Goal: Information Seeking & Learning: Find specific fact

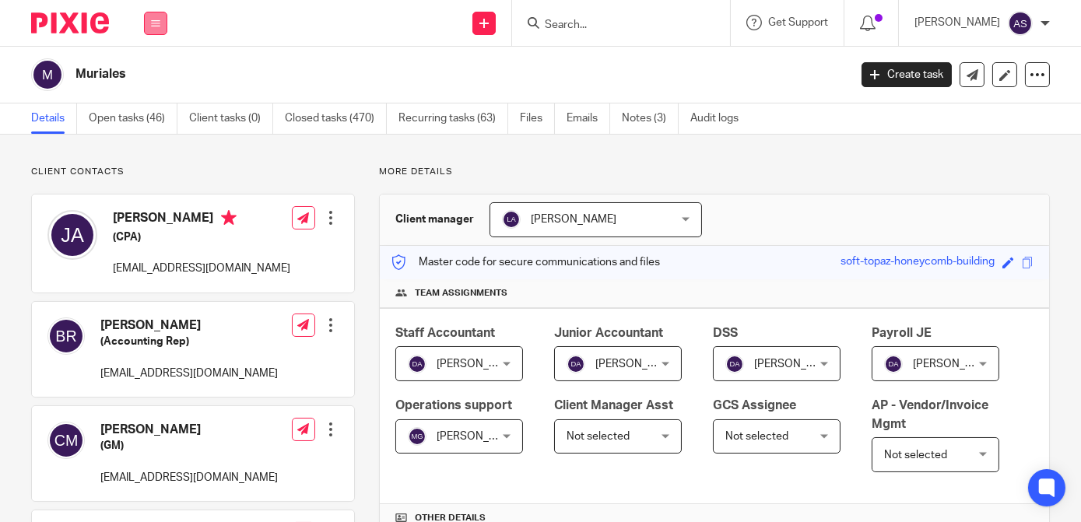
click at [159, 14] on button at bounding box center [155, 23] width 23 height 23
click at [156, 117] on link "Clients" at bounding box center [153, 118] width 36 height 11
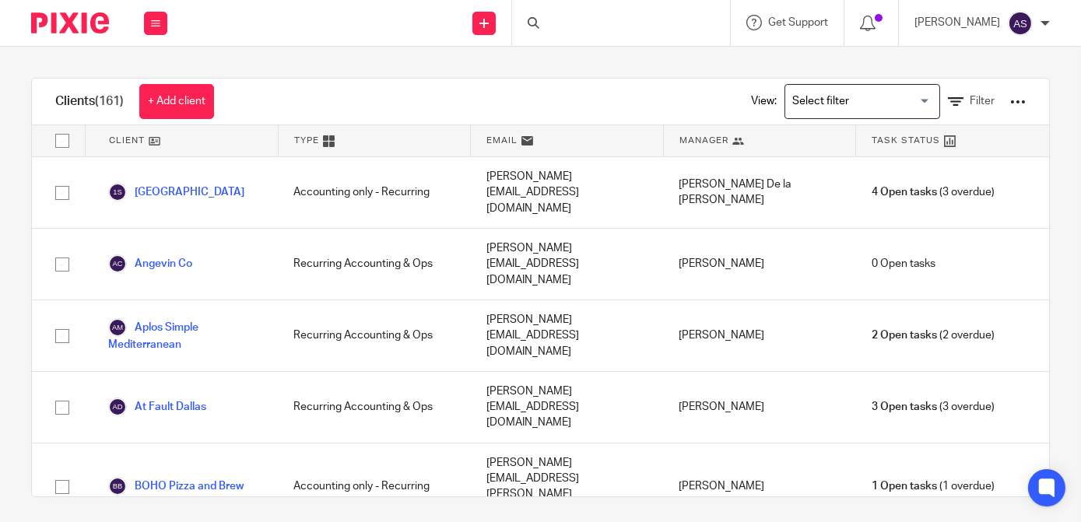
scroll to position [3561, 0]
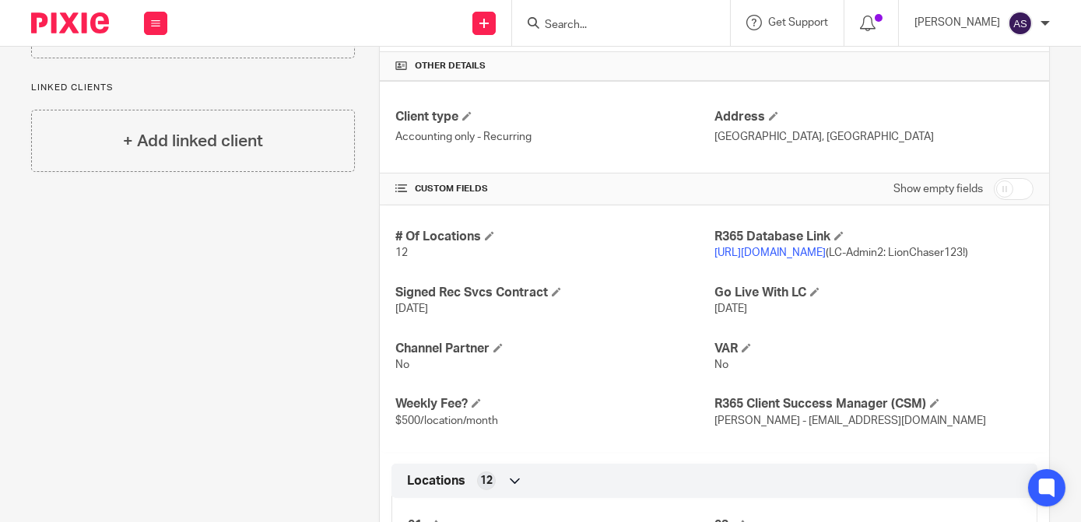
scroll to position [452, 0]
click at [802, 247] on link "[URL][DOMAIN_NAME]" at bounding box center [769, 252] width 111 height 11
drag, startPoint x: 912, startPoint y: 248, endPoint x: 965, endPoint y: 251, distance: 53.0
click at [965, 251] on span "https://onerestaurant.restaurant365.com (LC-Admin2: LionChaser123!)" at bounding box center [841, 252] width 254 height 11
copy span "LC-Admin2"
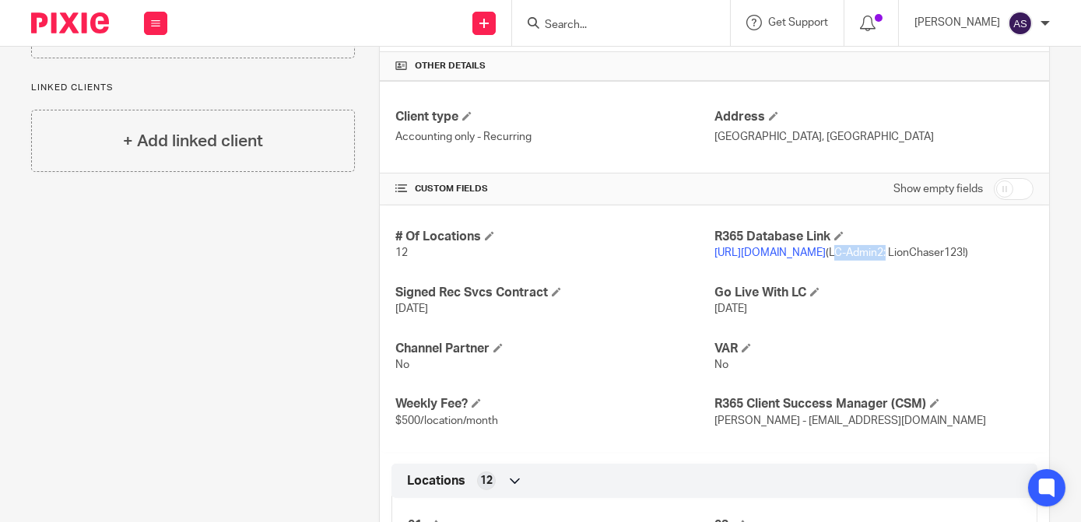
drag, startPoint x: 702, startPoint y: 265, endPoint x: 792, endPoint y: 268, distance: 90.3
click at [792, 268] on div "# Of Locations 12 R365 Database Link https://onerestaurant.restaurant365.com (L…" at bounding box center [714, 328] width 669 height 247
drag, startPoint x: 792, startPoint y: 268, endPoint x: 722, endPoint y: 270, distance: 70.1
click at [722, 258] on span "https://onerestaurant.restaurant365.com (LC-Admin2: LionChaser123!)" at bounding box center [841, 252] width 254 height 11
click at [687, 262] on div "# Of Locations 12" at bounding box center [554, 245] width 319 height 33
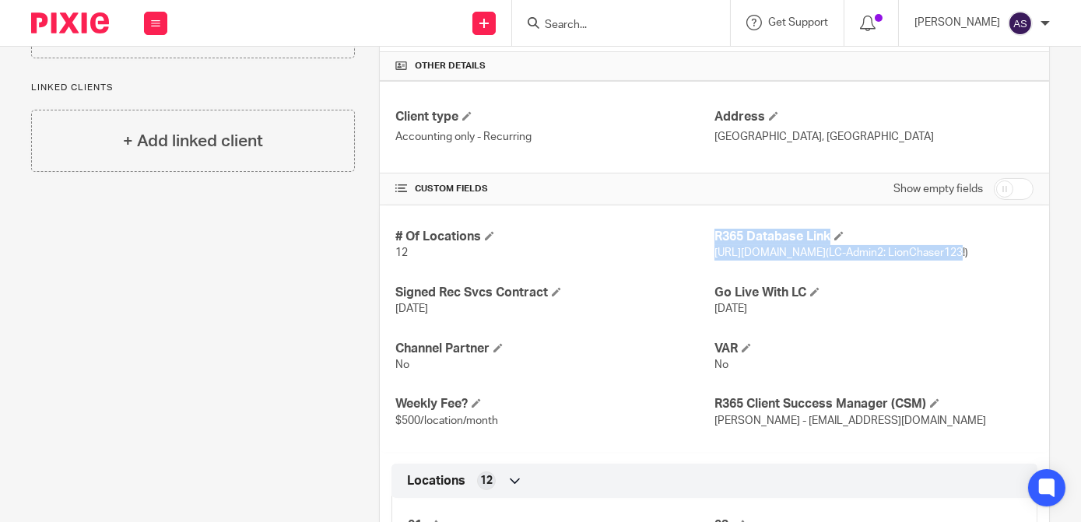
drag, startPoint x: 705, startPoint y: 265, endPoint x: 779, endPoint y: 265, distance: 73.9
click at [779, 265] on div "# Of Locations 12 R365 Database Link https://onerestaurant.restaurant365.com (L…" at bounding box center [714, 328] width 669 height 247
drag, startPoint x: 779, startPoint y: 265, endPoint x: 751, endPoint y: 262, distance: 28.1
click at [751, 258] on span "https://onerestaurant.restaurant365.com (LC-Admin2: LionChaser123!)" at bounding box center [841, 252] width 254 height 11
drag, startPoint x: 786, startPoint y: 265, endPoint x: 704, endPoint y: 273, distance: 82.9
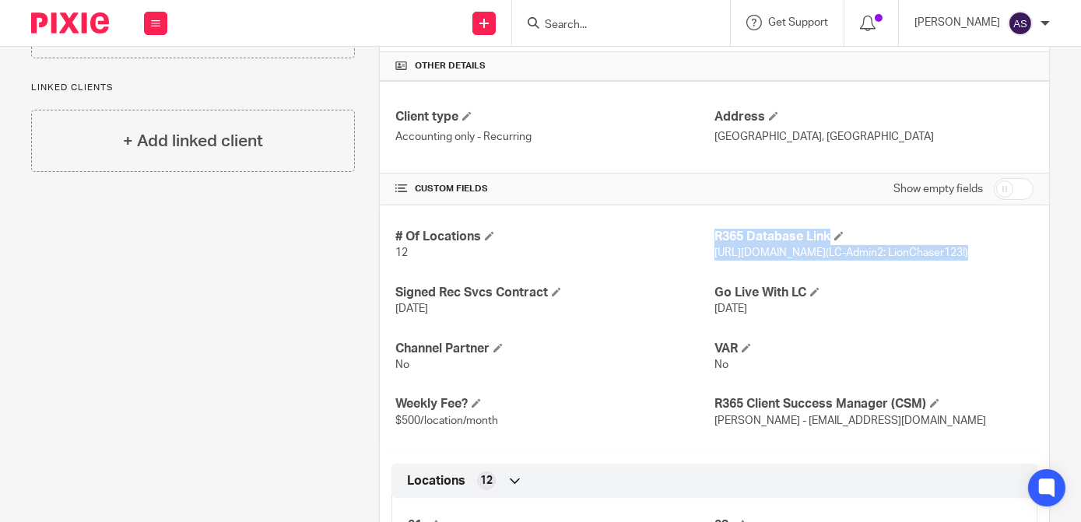
click at [704, 273] on div "# Of Locations 12 R365 Database Link https://onerestaurant.restaurant365.com (L…" at bounding box center [714, 328] width 669 height 247
click at [721, 258] on span "https://onerestaurant.restaurant365.com (LC-Admin2: LionChaser123!)" at bounding box center [841, 252] width 254 height 11
drag, startPoint x: 785, startPoint y: 268, endPoint x: 707, endPoint y: 269, distance: 77.8
click at [714, 258] on span "https://onerestaurant.restaurant365.com (LC-Admin2: LionChaser123!)" at bounding box center [841, 252] width 254 height 11
copy span "LionChaser123!"
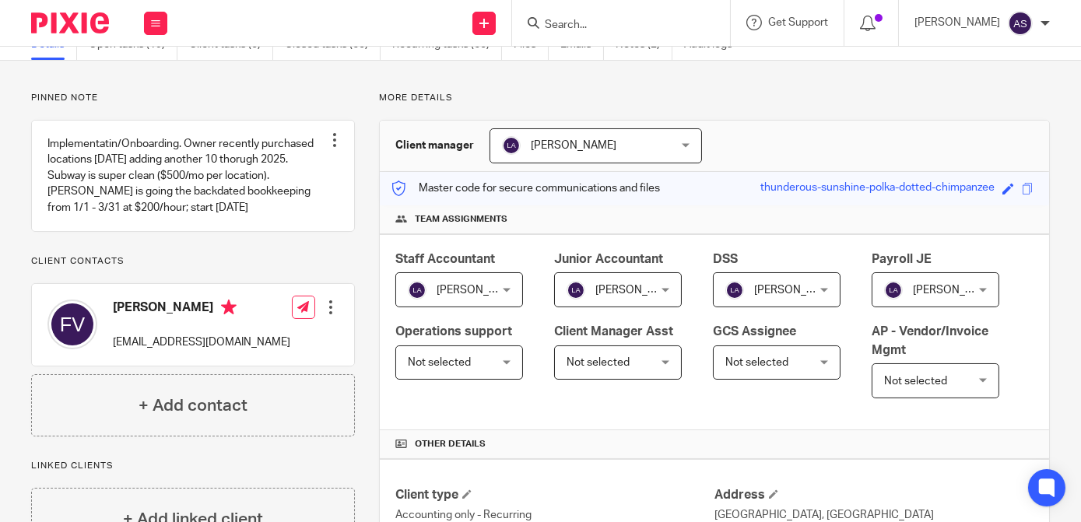
scroll to position [0, 0]
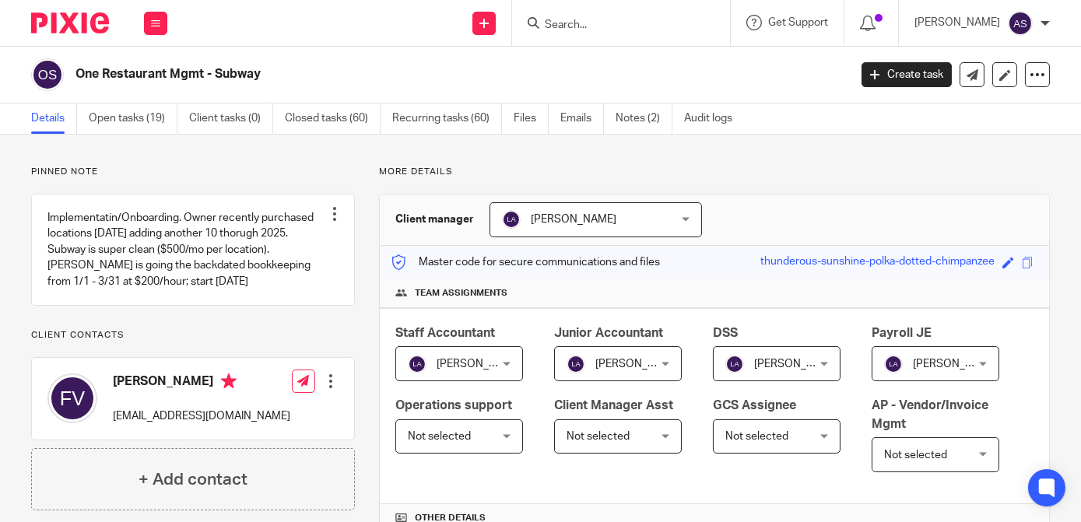
drag, startPoint x: 270, startPoint y: 72, endPoint x: 77, endPoint y: 73, distance: 193.0
click at [77, 73] on h2 "One Restaurant Mgmt - Subway" at bounding box center [380, 74] width 610 height 16
copy h2 "One Restaurant Mgmt - Subway"
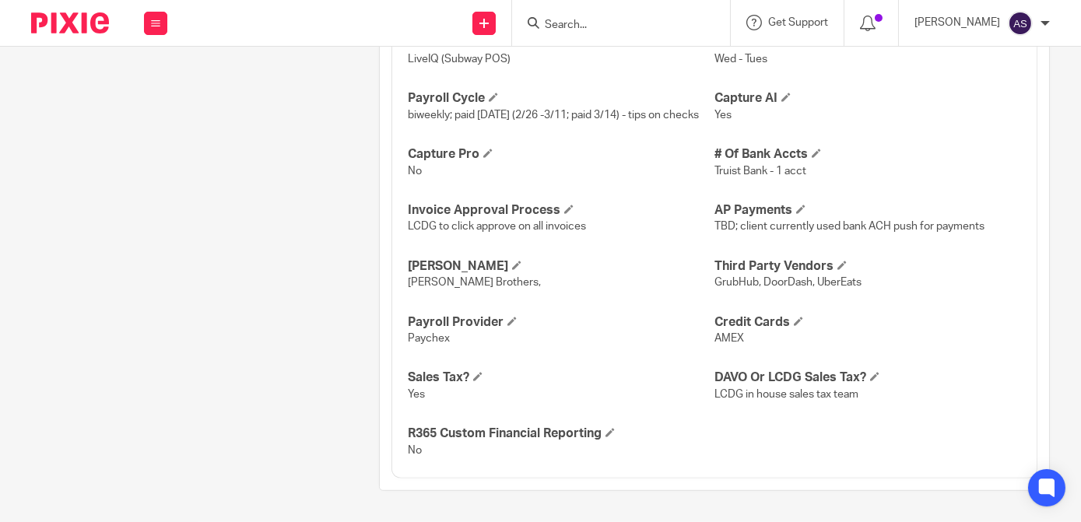
scroll to position [1791, 0]
drag, startPoint x: 449, startPoint y: 347, endPoint x: 398, endPoint y: 349, distance: 50.6
click at [398, 349] on div "POS LiveIQ (Subway POS) Start/End Week Wed - Tues Payroll Cycle biweekly; paid …" at bounding box center [714, 241] width 646 height 475
copy span "Paychex"
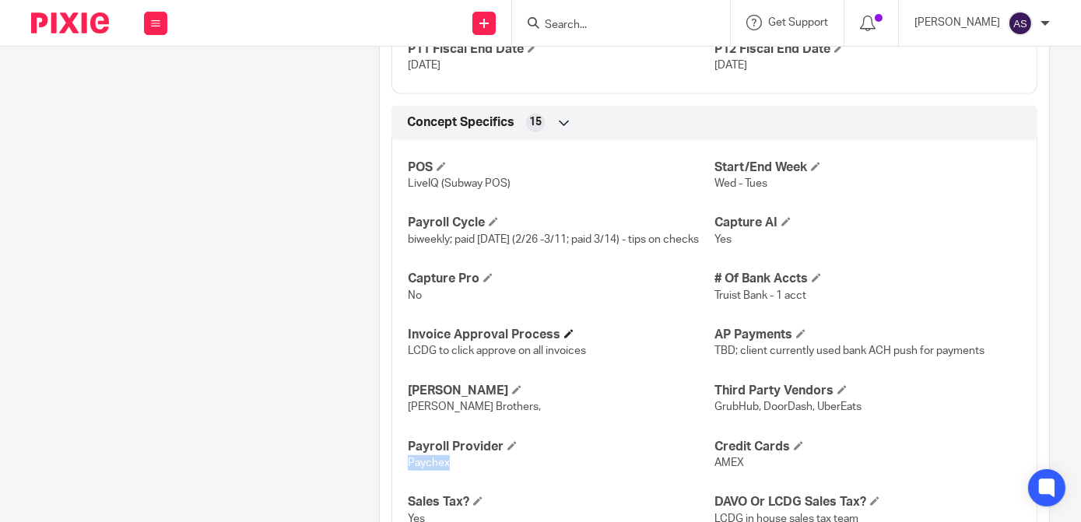
scroll to position [1661, 0]
drag, startPoint x: 504, startPoint y: 195, endPoint x: 386, endPoint y: 209, distance: 118.3
click at [386, 209] on div "Concept Specifics 15 POS LiveIQ (Subway POS) Start/End Week Wed - Tues Payroll …" at bounding box center [714, 355] width 669 height 497
copy span "LiveIQ (Subway POS)"
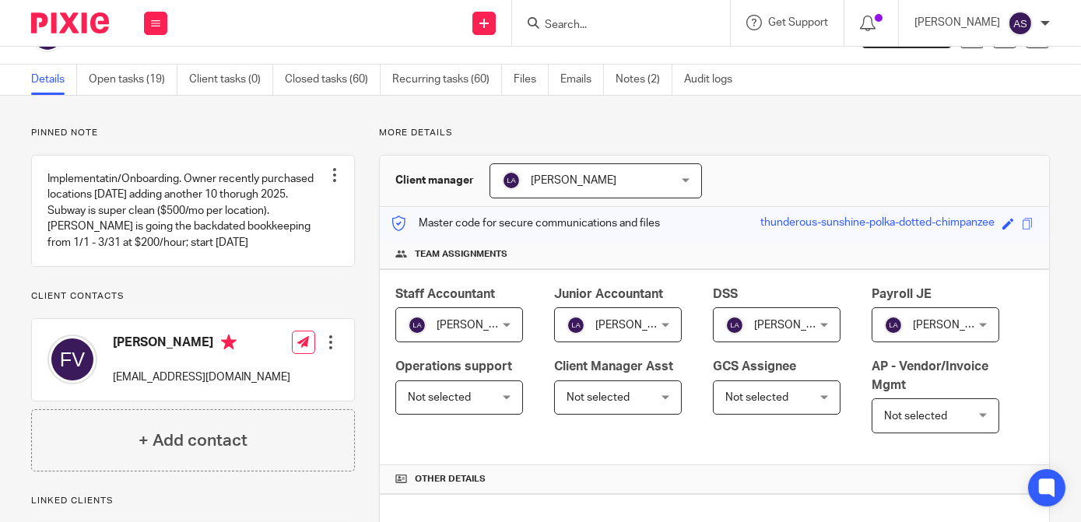
scroll to position [0, 0]
